Goal: Navigation & Orientation: Find specific page/section

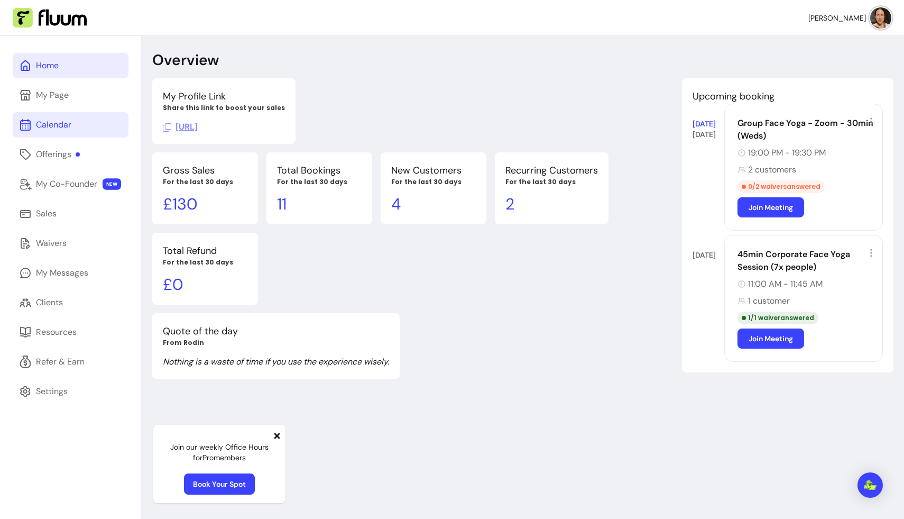
click at [61, 123] on div "Calendar" at bounding box center [53, 124] width 35 height 13
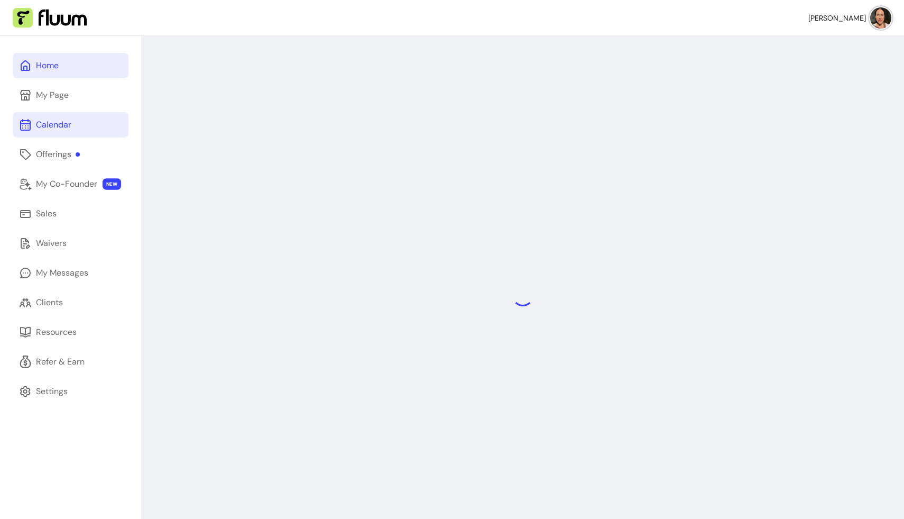
click at [77, 67] on link "Home" at bounding box center [71, 65] width 116 height 25
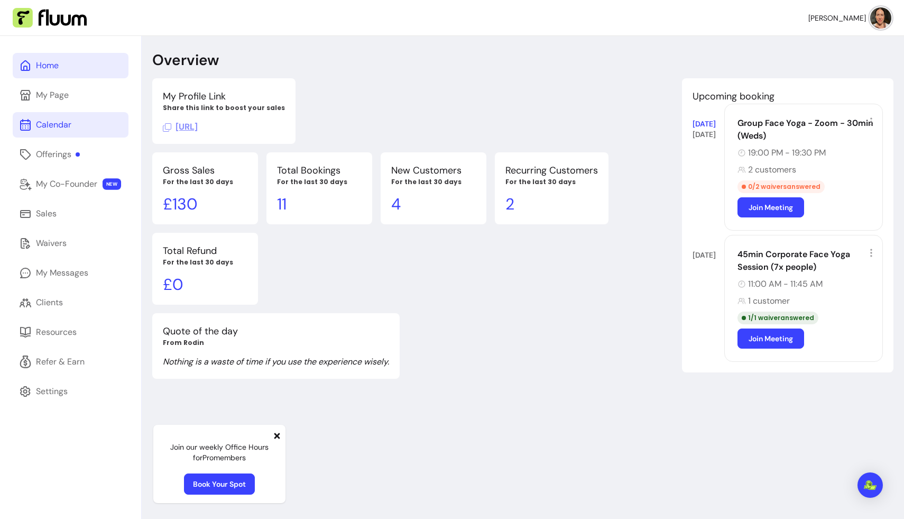
click at [61, 127] on div "Calendar" at bounding box center [53, 124] width 35 height 13
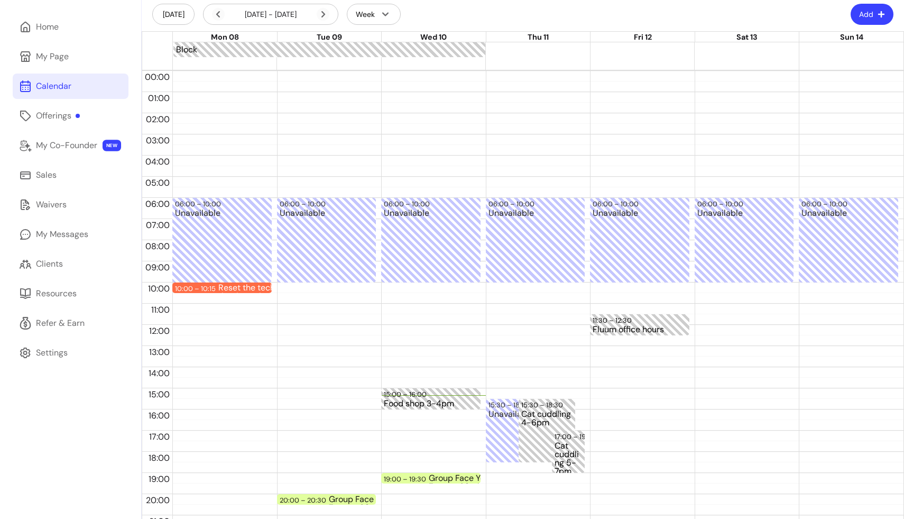
scroll to position [98, 0]
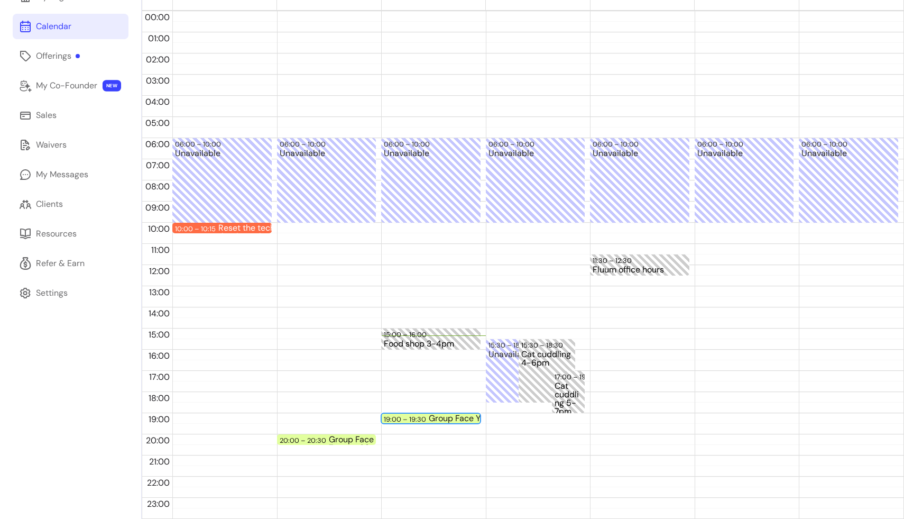
click at [432, 417] on div "Group Face Yoga - Zoom - 30min (Weds) (2 / 12)" at bounding box center [476, 418] width 94 height 8
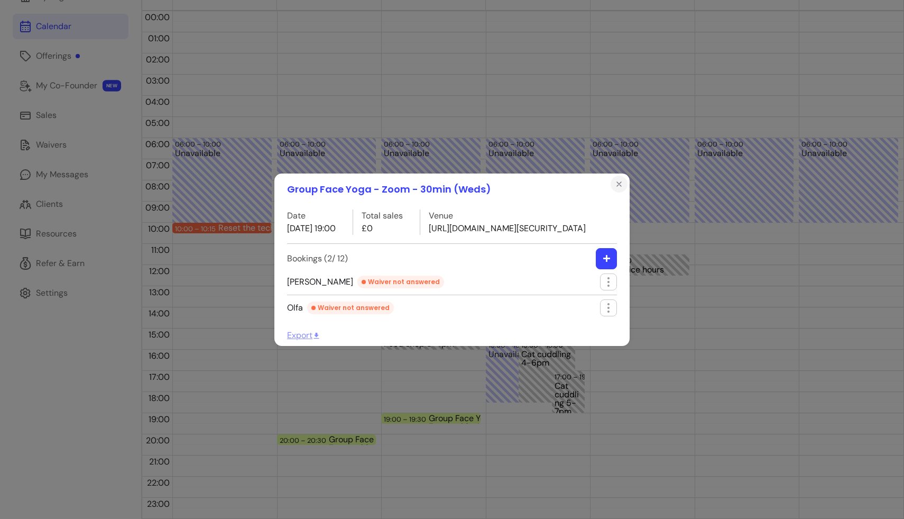
click at [566, 180] on icon "Close" at bounding box center [619, 184] width 8 height 8
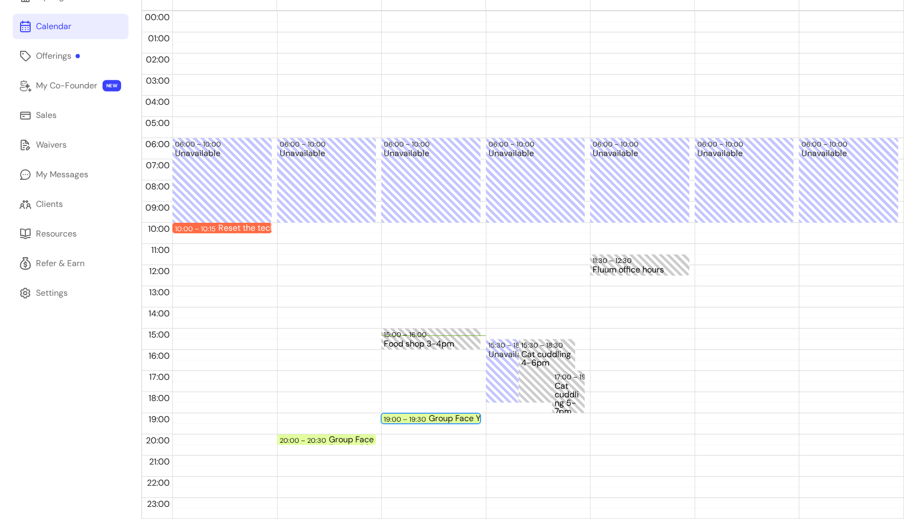
scroll to position [0, 0]
